Goal: Information Seeking & Learning: Learn about a topic

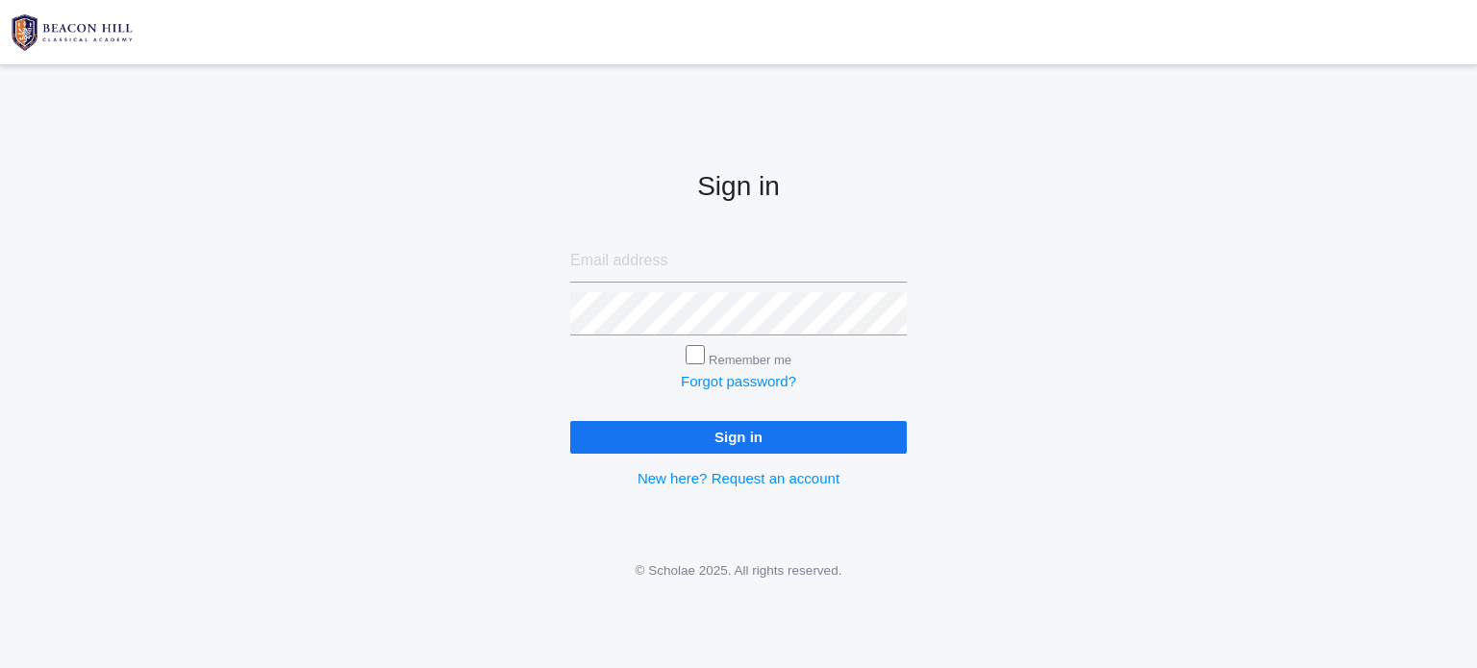
type input "[EMAIL_ADDRESS][DOMAIN_NAME]"
click at [765, 444] on input "Sign in" at bounding box center [738, 437] width 337 height 32
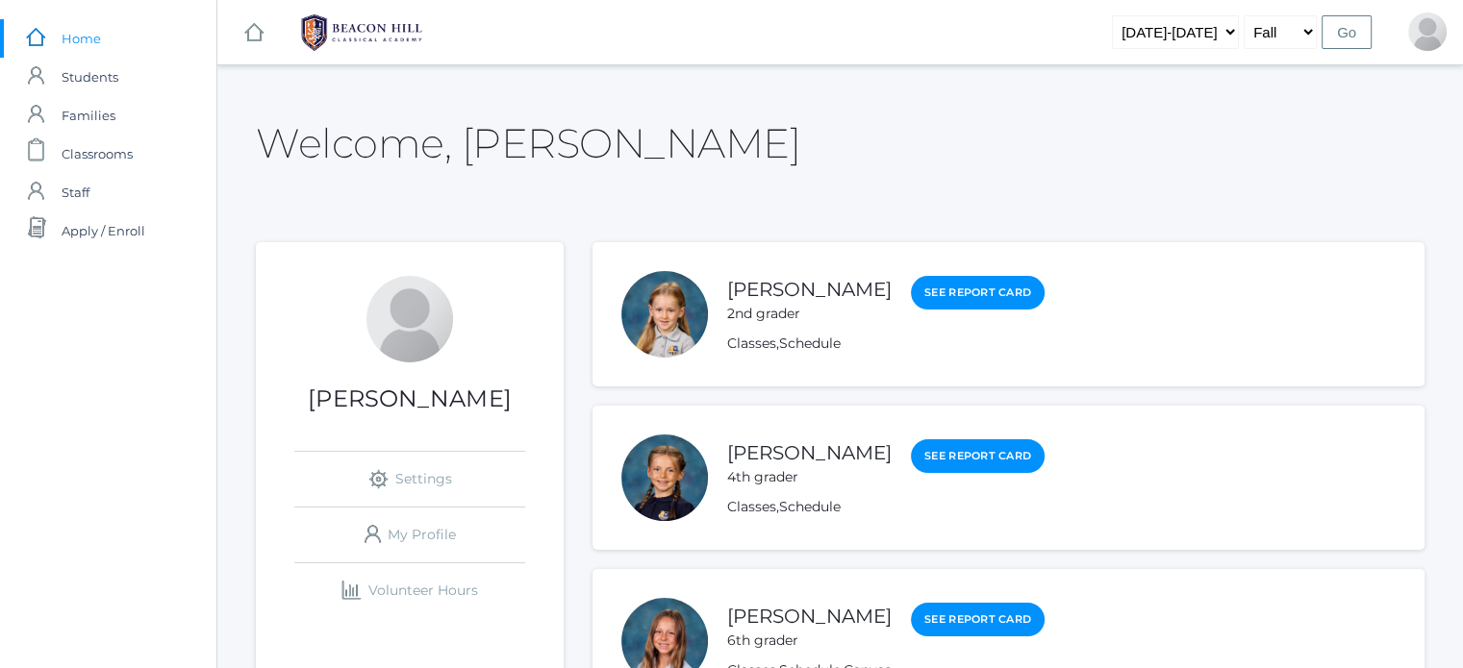
click at [765, 444] on link "[PERSON_NAME]" at bounding box center [809, 452] width 164 height 23
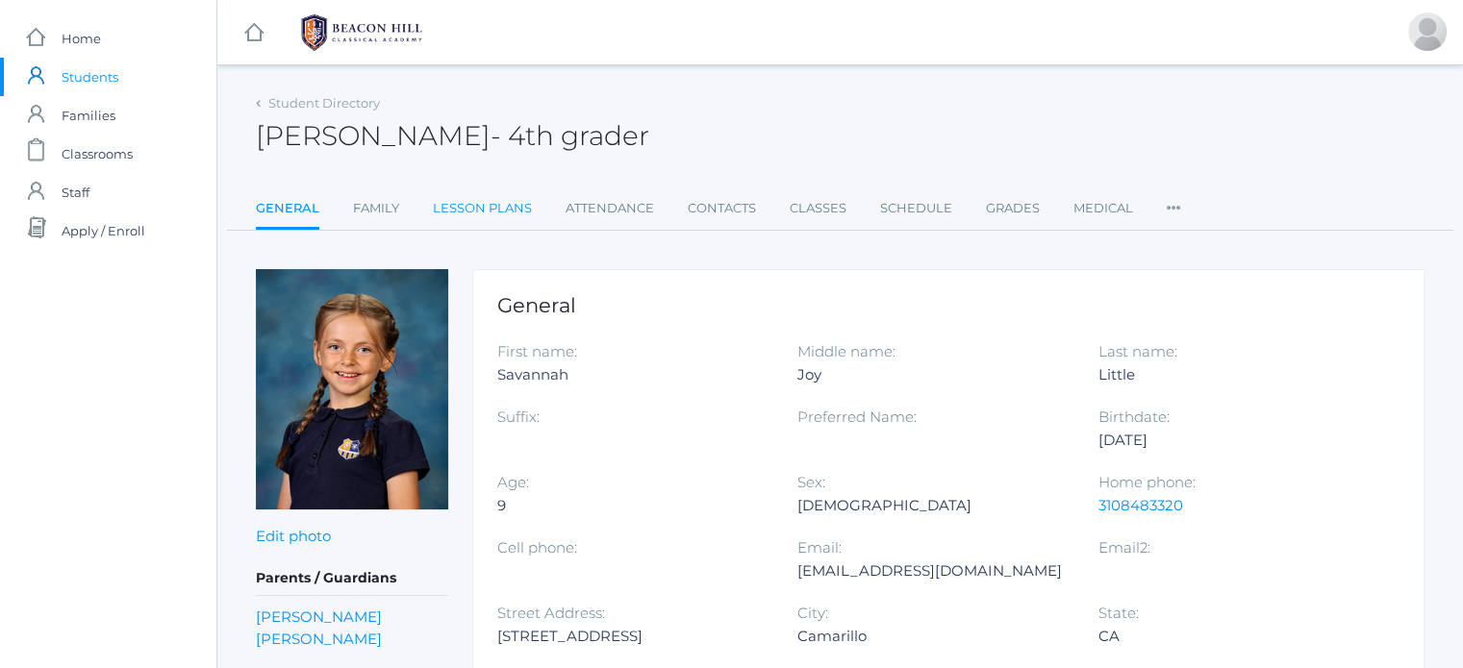
click at [496, 209] on link "Lesson Plans" at bounding box center [482, 208] width 99 height 38
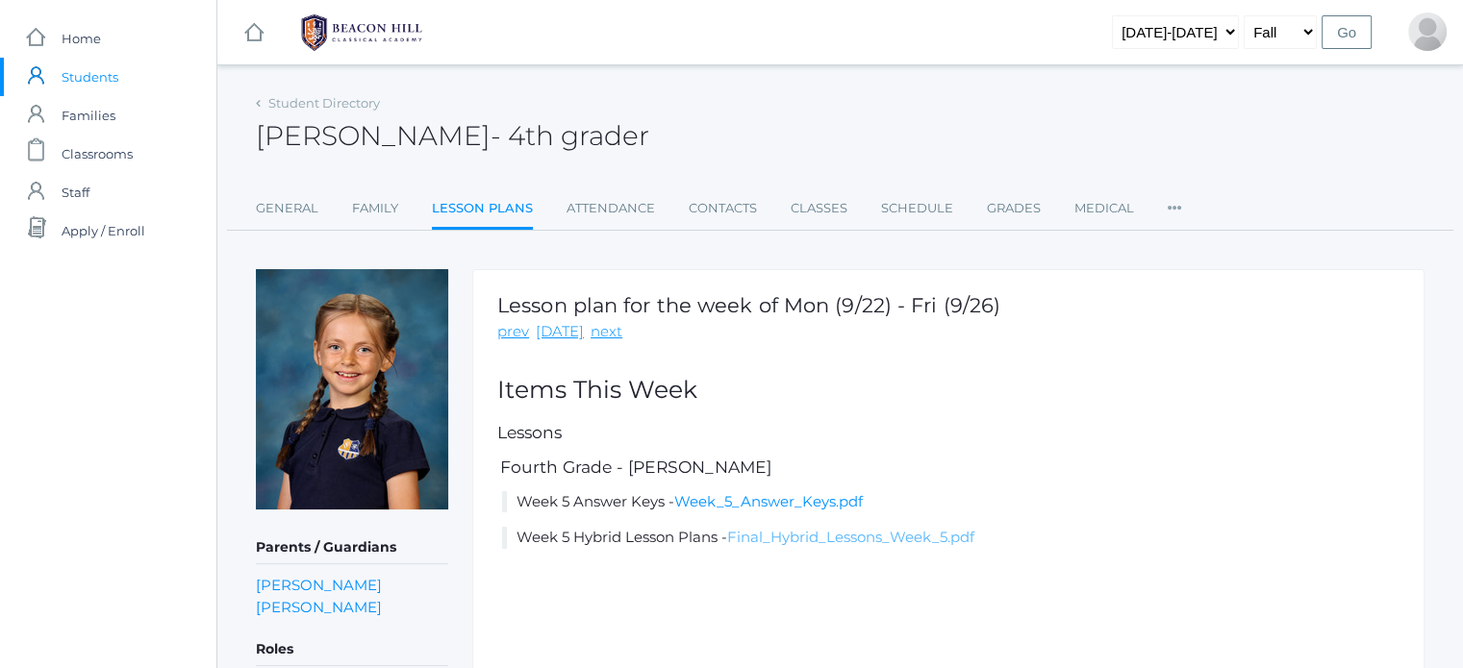
click at [841, 534] on link "Final_Hybrid_Lessons_Week_5.pdf" at bounding box center [850, 537] width 247 height 18
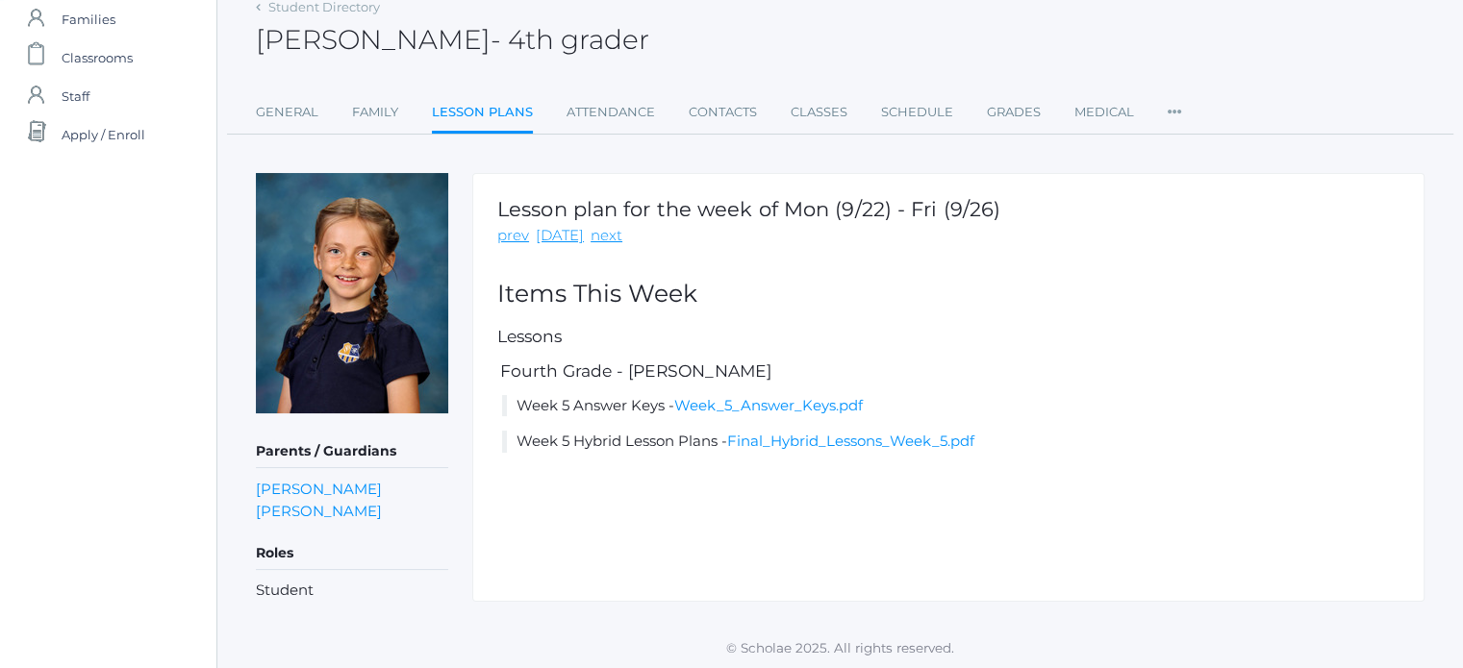
scroll to position [97, 0]
click at [519, 234] on link "prev" at bounding box center [513, 235] width 32 height 22
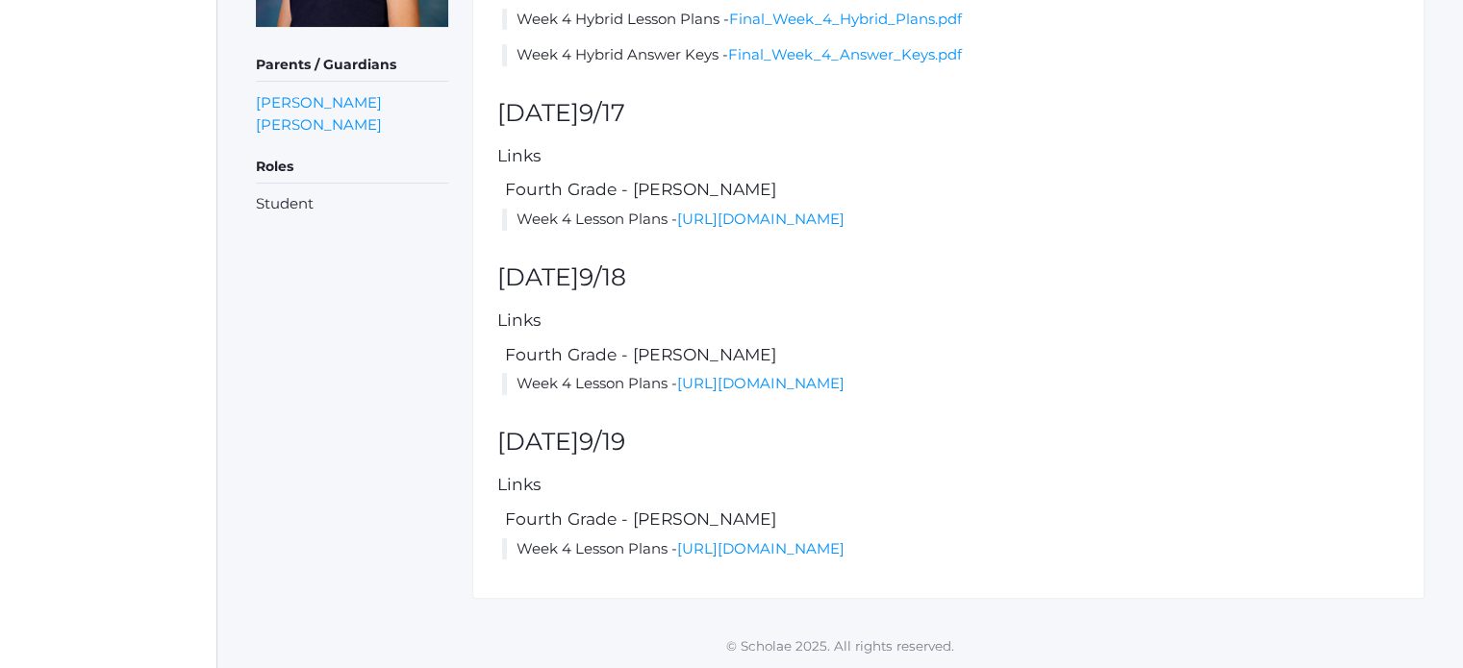
scroll to position [546, 0]
click at [677, 545] on link "[URL][DOMAIN_NAME]" at bounding box center [760, 548] width 167 height 18
